Goal: Task Accomplishment & Management: Manage account settings

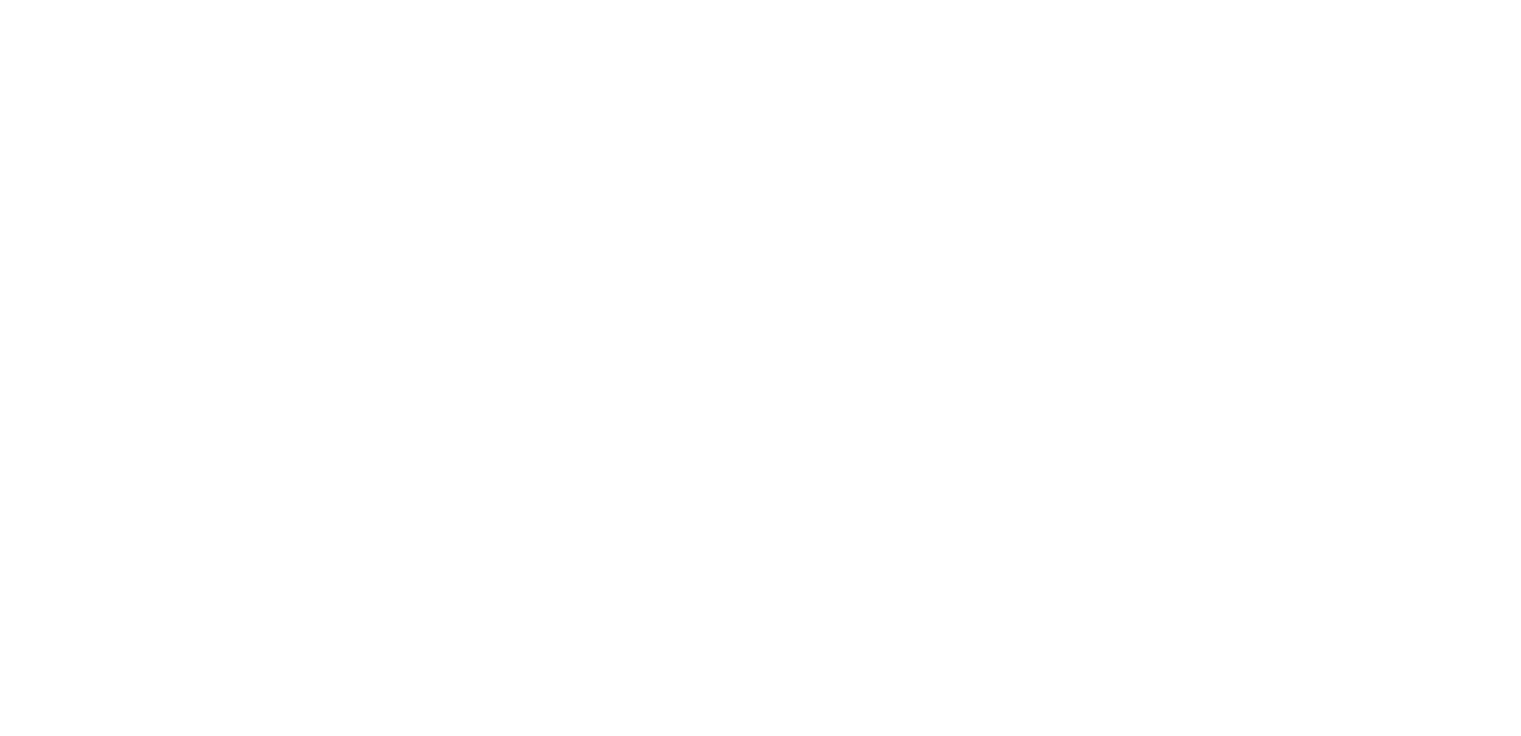
type input "**********"
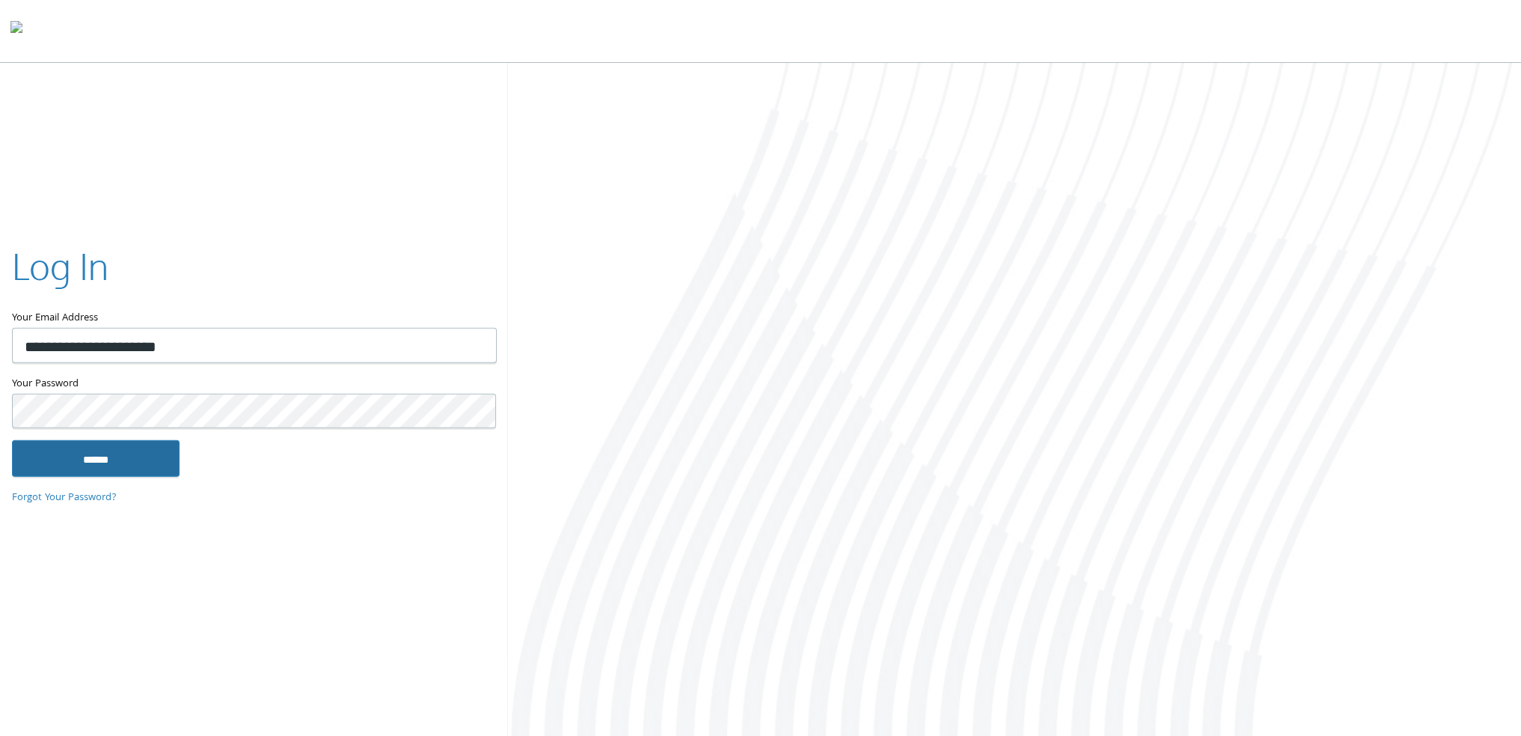
click at [129, 454] on input "******" at bounding box center [96, 458] width 168 height 36
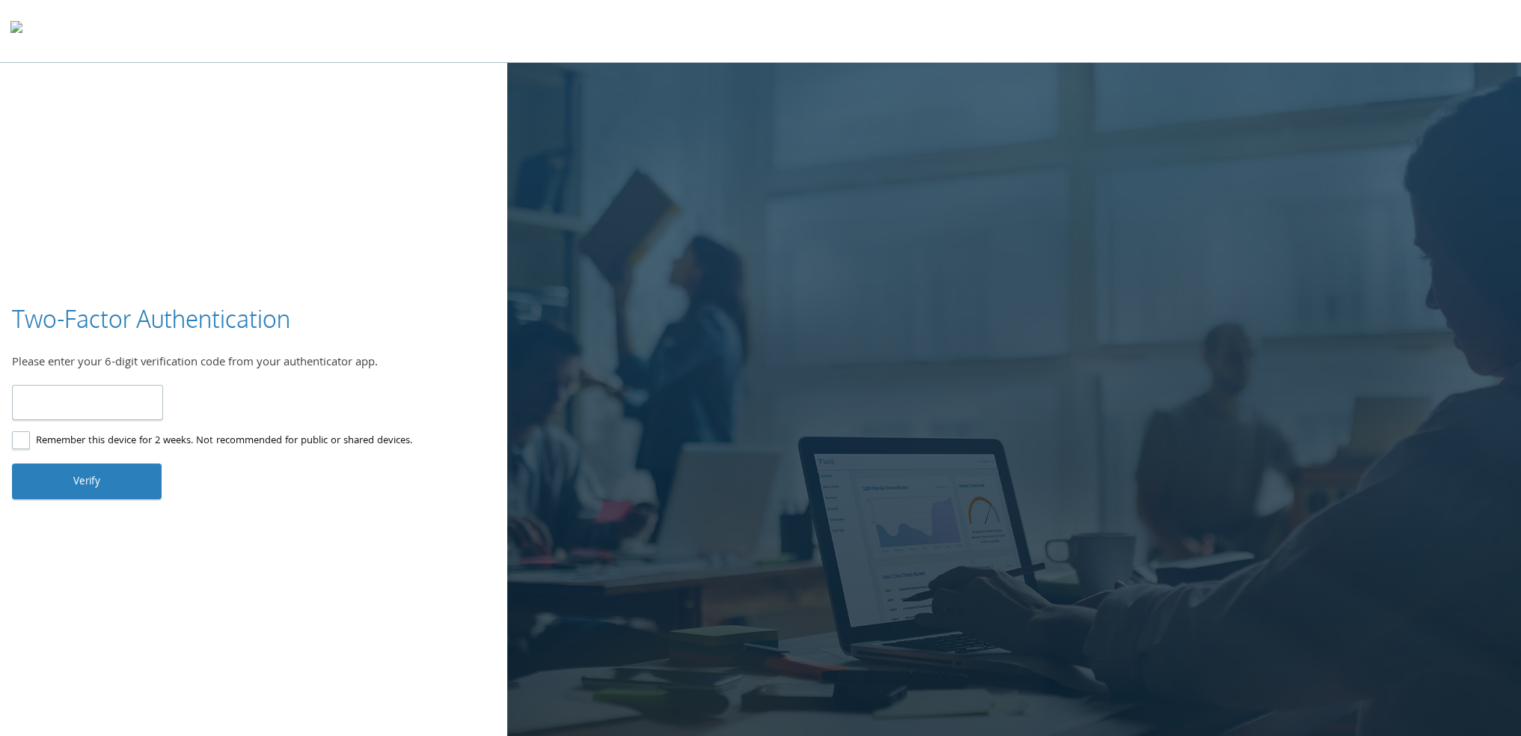
click at [123, 388] on input "number" at bounding box center [87, 402] width 151 height 35
click at [73, 442] on label "Remember this device for 2 weeks. Not recommended for public or shared devices." at bounding box center [212, 441] width 400 height 19
click at [82, 400] on input "number" at bounding box center [87, 402] width 151 height 35
click at [243, 421] on div "Verified! Logging you in. Invalid code. Please try again." at bounding box center [253, 408] width 483 height 47
click at [42, 366] on div "Please enter your 6-digit verification code from your authenticator app." at bounding box center [253, 363] width 483 height 19
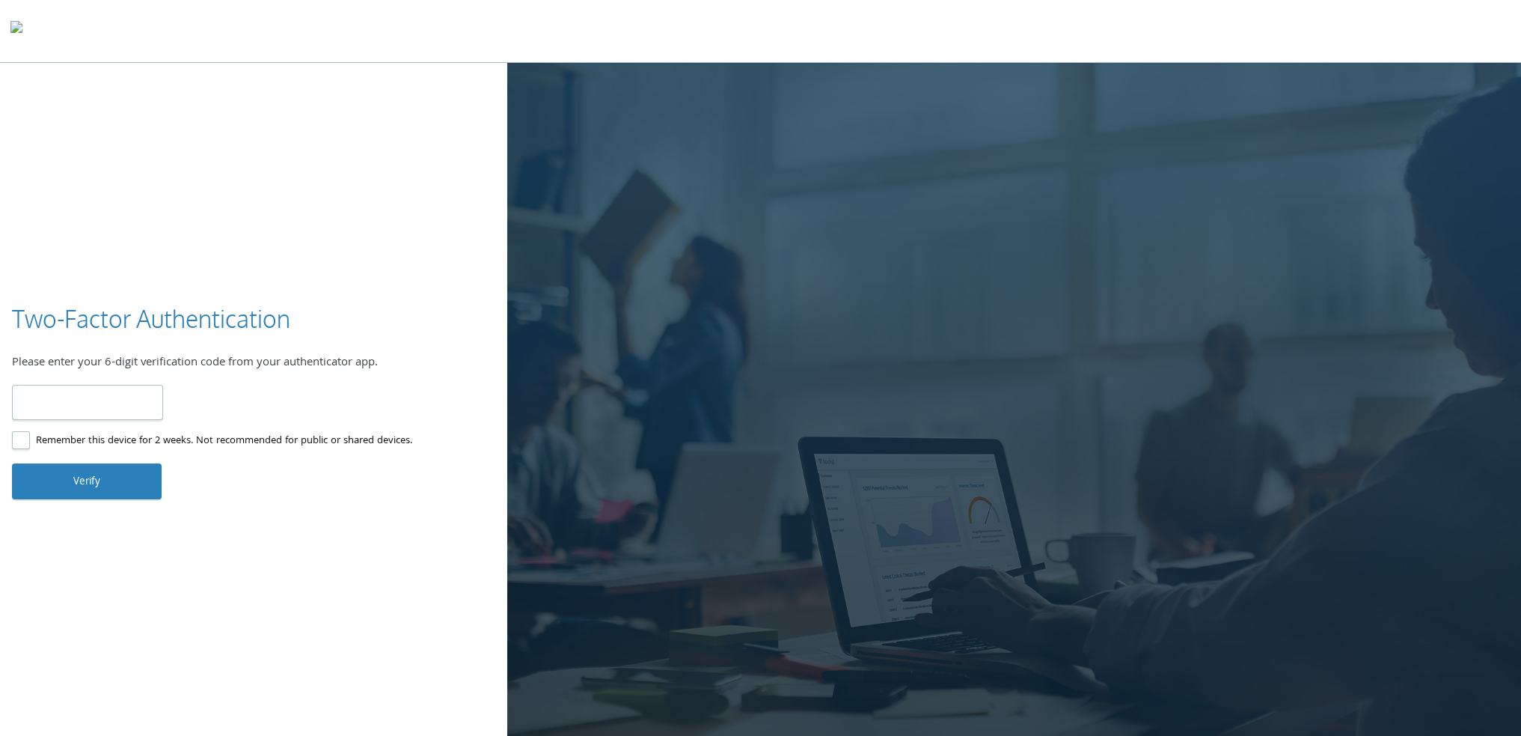
click at [81, 406] on input "number" at bounding box center [87, 402] width 151 height 35
click at [129, 409] on input "number" at bounding box center [87, 402] width 151 height 35
click at [282, 312] on h3 "Two-Factor Authentication" at bounding box center [151, 319] width 278 height 34
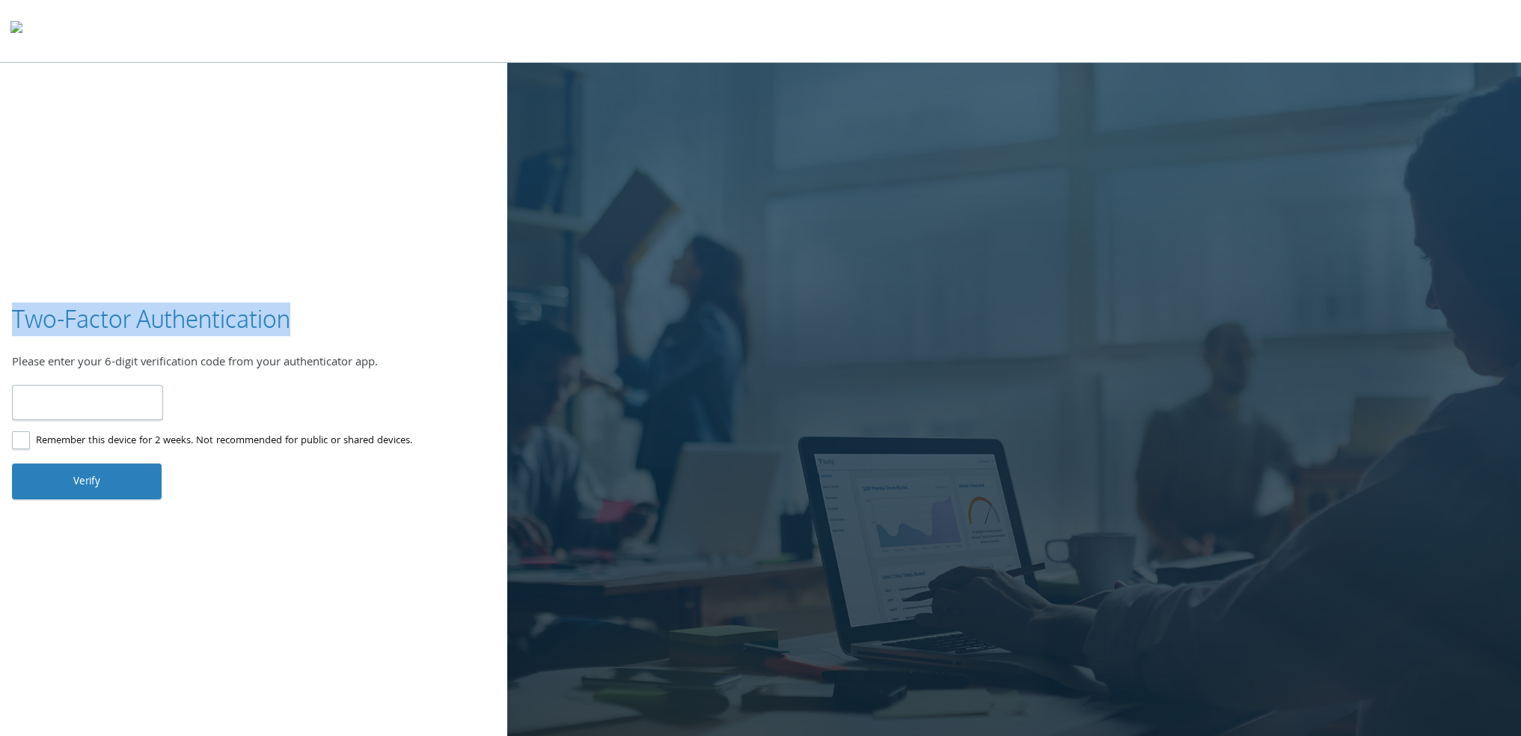
click at [282, 312] on h3 "Two-Factor Authentication" at bounding box center [151, 319] width 278 height 34
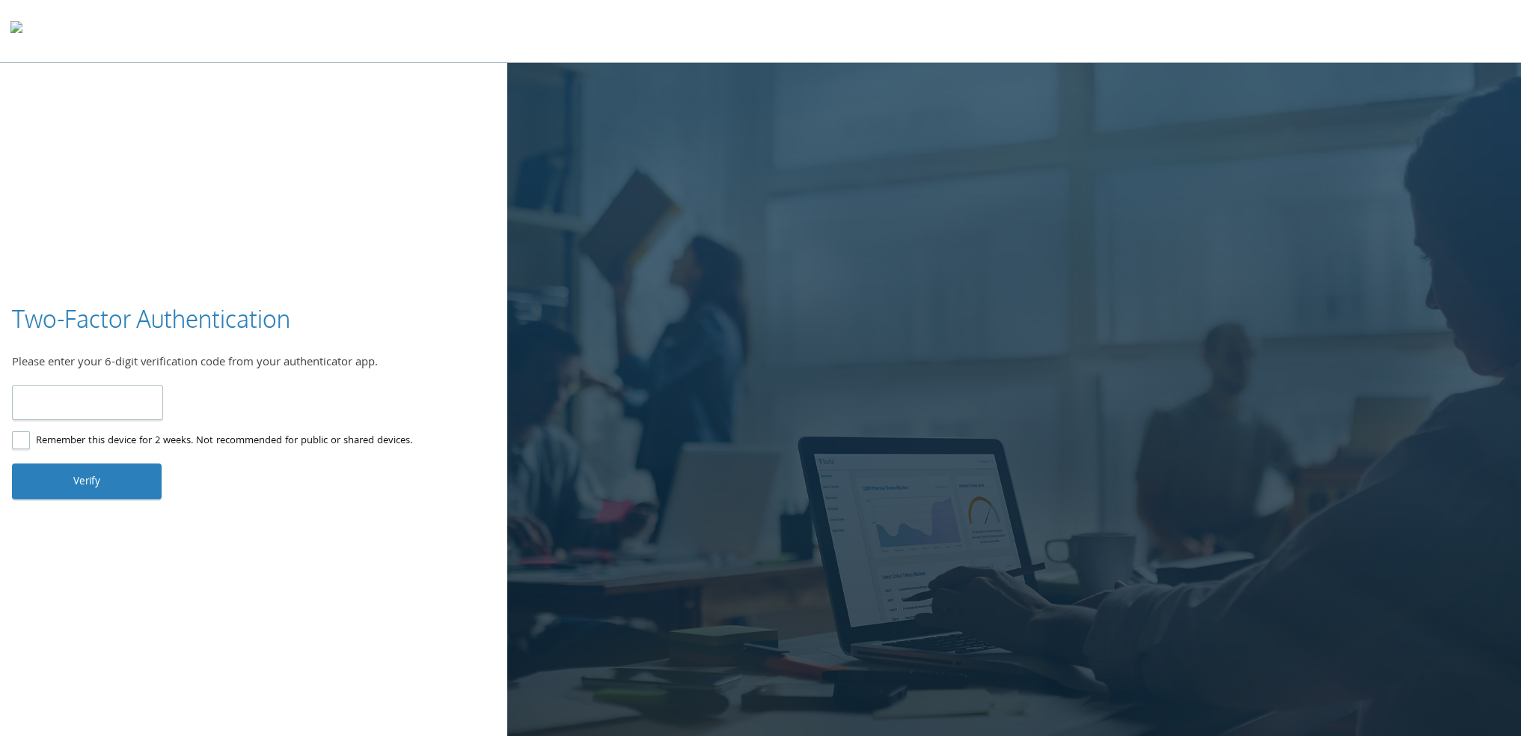
click at [73, 394] on input "number" at bounding box center [87, 402] width 151 height 35
type input "******"
click at [142, 507] on div "Two-Factor Authentication Please enter your 6-digit verification code from your…" at bounding box center [760, 401] width 1521 height 676
click at [144, 502] on div "Two-Factor Authentication Please enter your 6-digit verification code from your…" at bounding box center [760, 401] width 1521 height 676
click at [144, 497] on button "Verify" at bounding box center [87, 481] width 150 height 36
